Goal: Navigation & Orientation: Find specific page/section

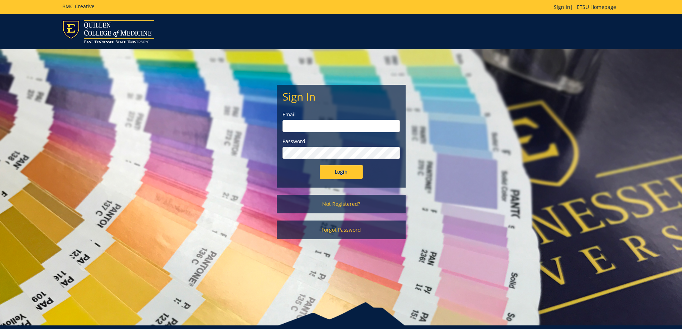
type input "mckeelm@etsu.edu"
click at [351, 171] on input "Login" at bounding box center [340, 172] width 43 height 14
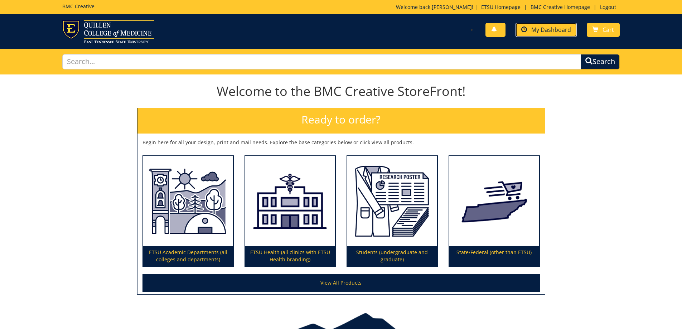
click at [546, 28] on span "My Dashboard" at bounding box center [551, 30] width 40 height 8
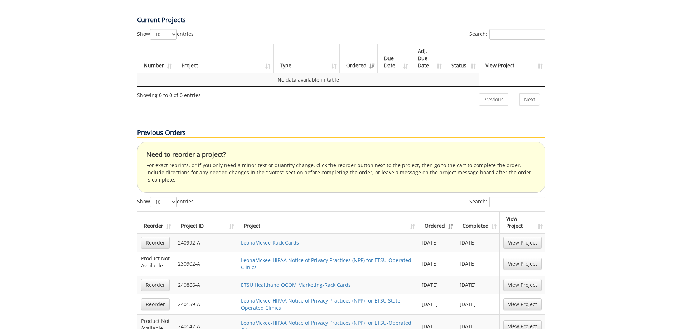
scroll to position [322, 0]
